Goal: Transaction & Acquisition: Purchase product/service

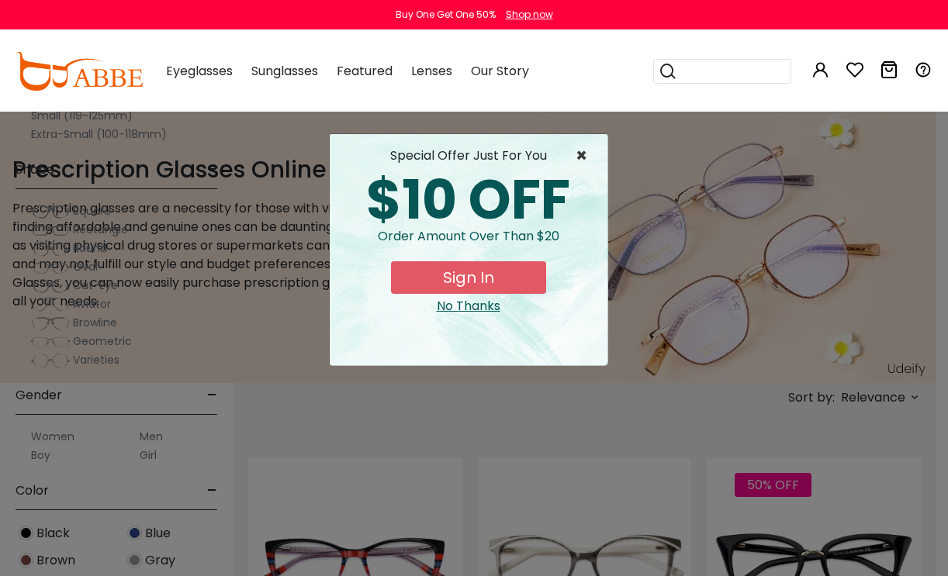
click at [586, 153] on span "×" at bounding box center [585, 156] width 19 height 19
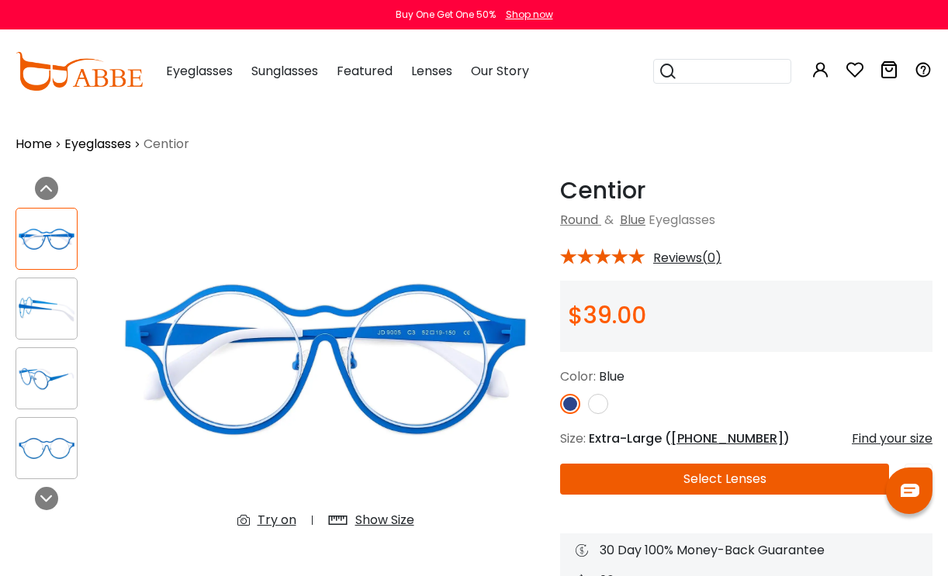
click at [62, 278] on div at bounding box center [47, 309] width 62 height 62
click at [47, 364] on img at bounding box center [46, 379] width 61 height 30
